Goal: Find specific page/section: Find specific page/section

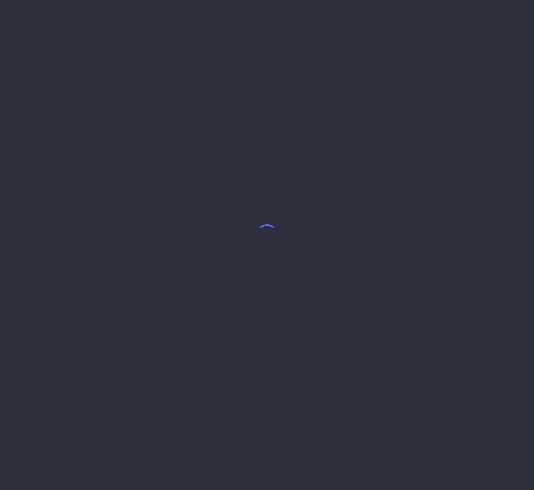
select select "9"
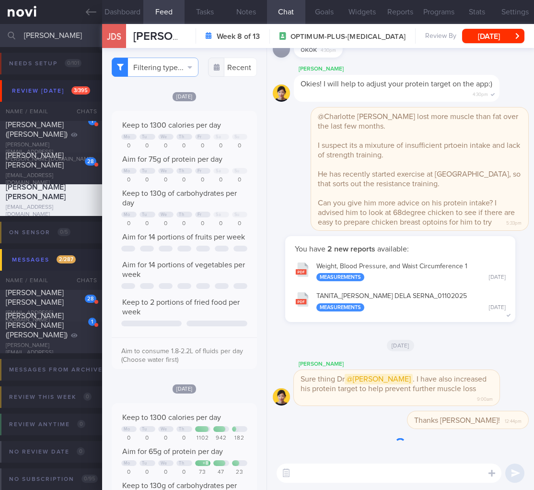
scroll to position [48, 0]
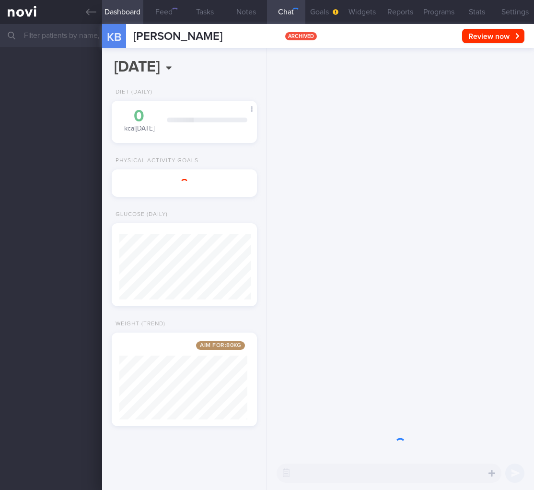
select select "9"
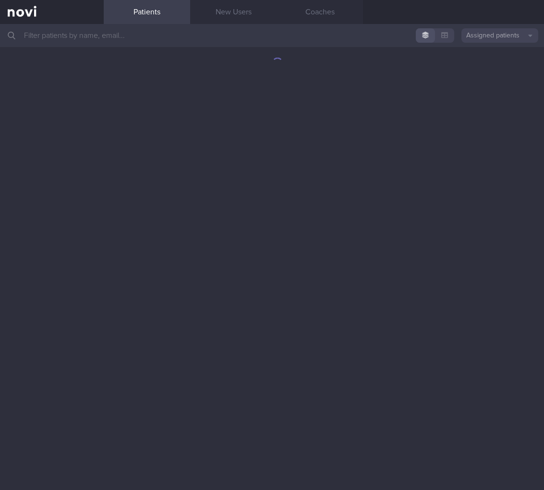
click at [186, 43] on input "text" at bounding box center [272, 35] width 544 height 23
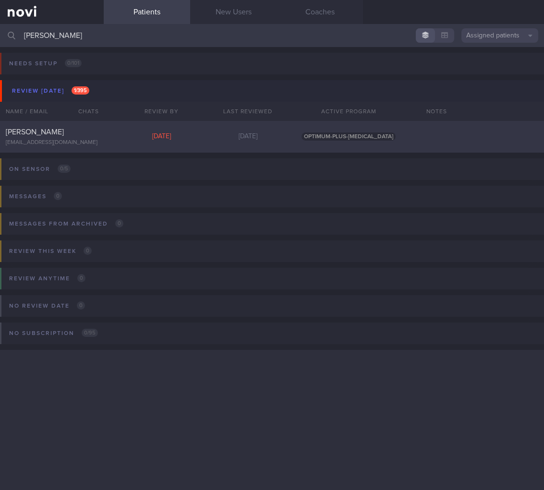
type input "connon"
click at [151, 134] on div "Tue, 30 Sep" at bounding box center [161, 136] width 86 height 9
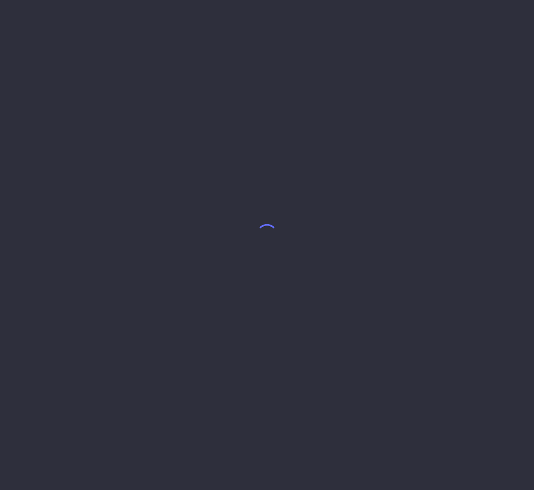
select select "9"
select select "8"
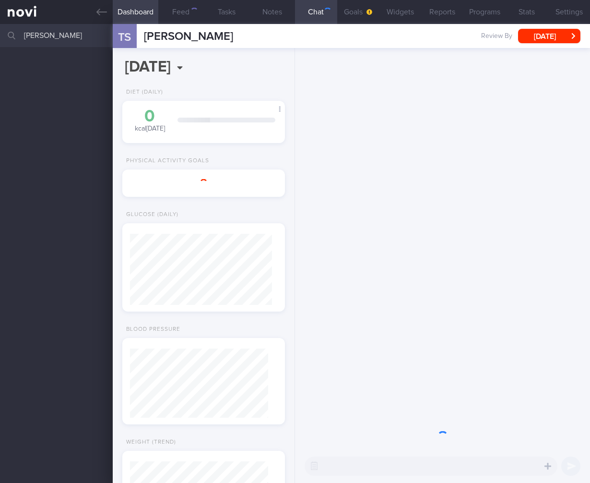
select select "4"
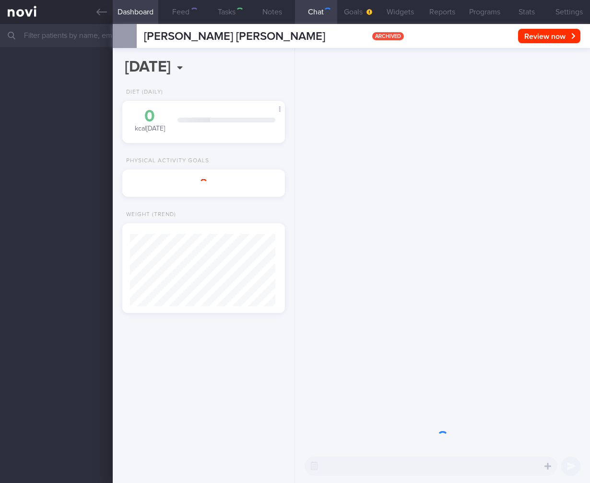
select select "9"
